Goal: Find specific page/section: Find specific page/section

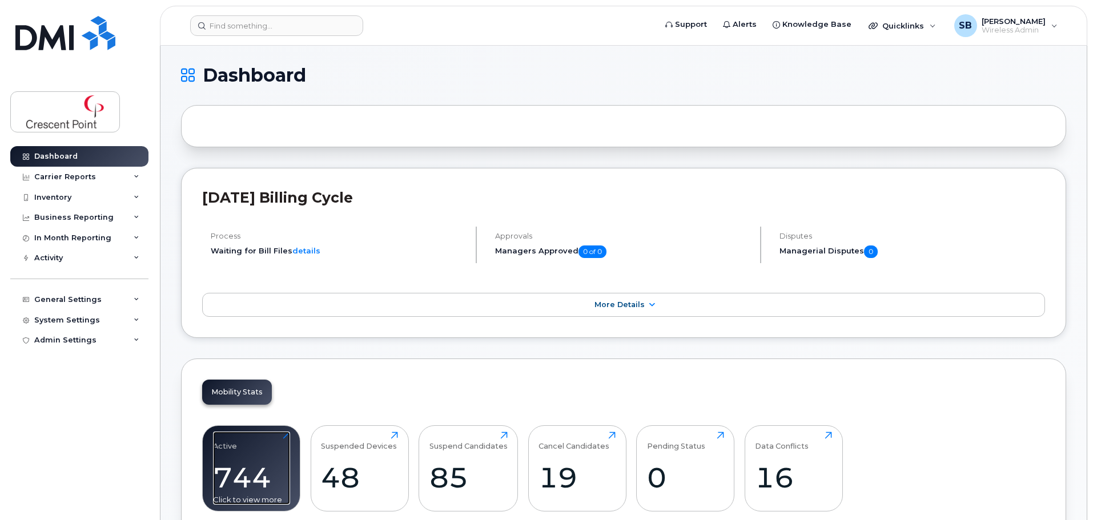
click at [246, 468] on div "744" at bounding box center [251, 478] width 77 height 34
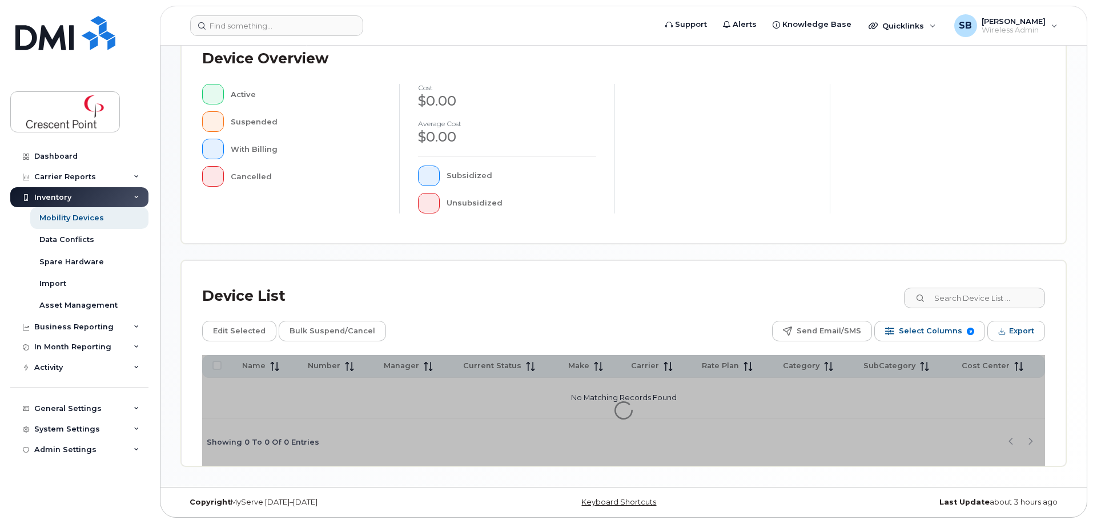
scroll to position [265, 0]
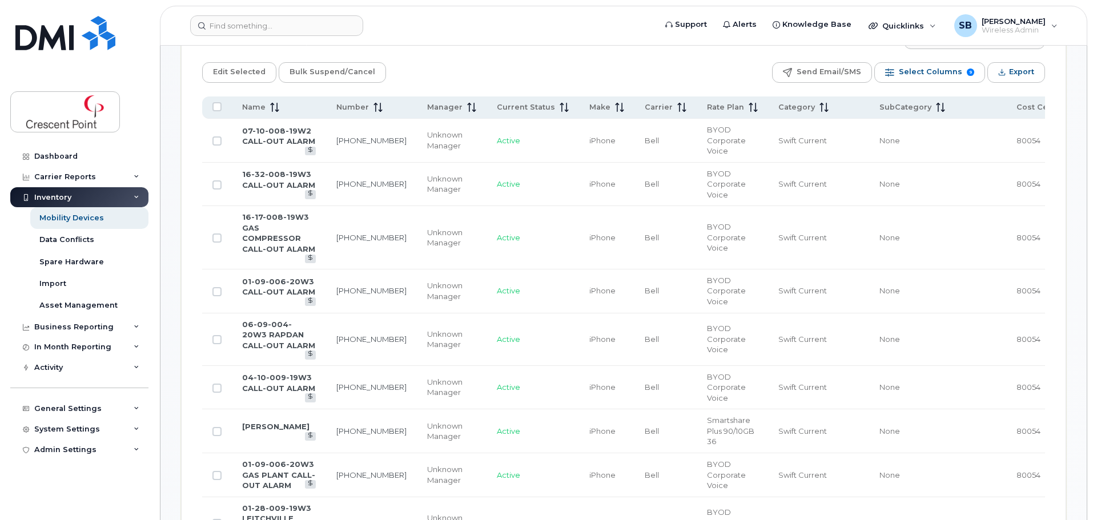
scroll to position [665, 0]
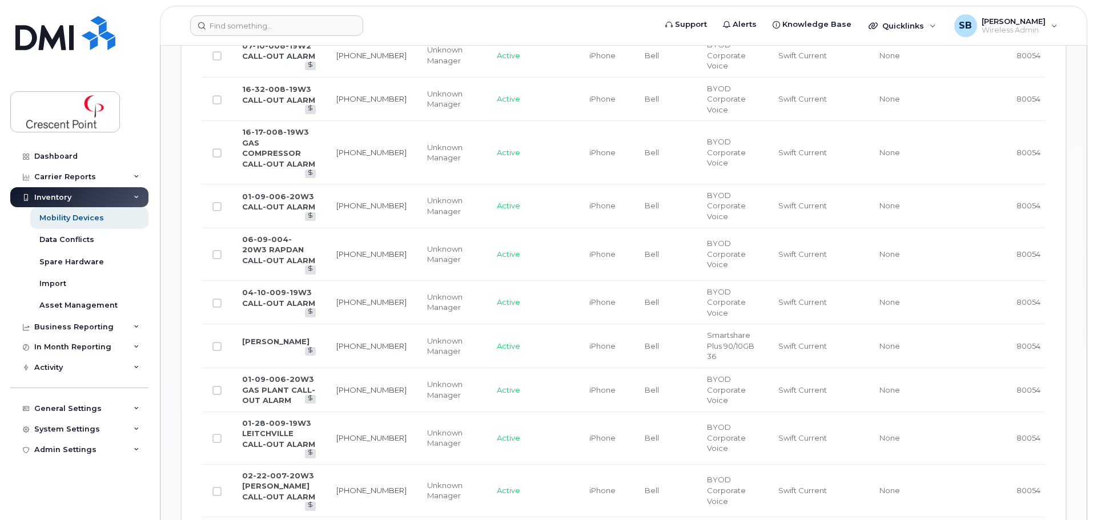
scroll to position [665, 0]
drag, startPoint x: 56, startPoint y: 153, endPoint x: 326, endPoint y: 234, distance: 282.1
click at [56, 153] on div "Dashboard" at bounding box center [55, 156] width 43 height 9
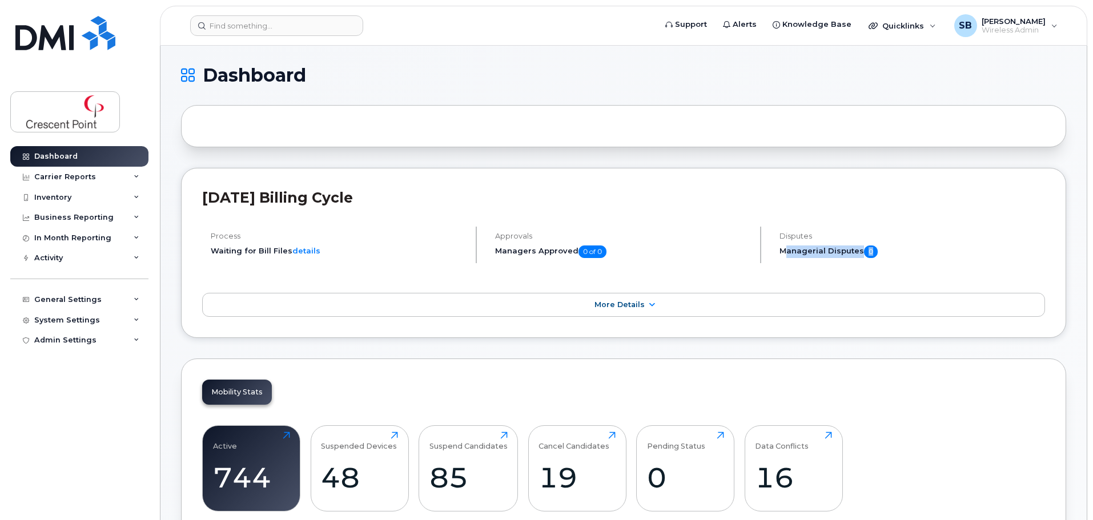
drag, startPoint x: 784, startPoint y: 250, endPoint x: 920, endPoint y: 247, distance: 136.0
click at [920, 247] on h5 "Managerial Disputes 0" at bounding box center [913, 252] width 266 height 13
